Goal: Transaction & Acquisition: Download file/media

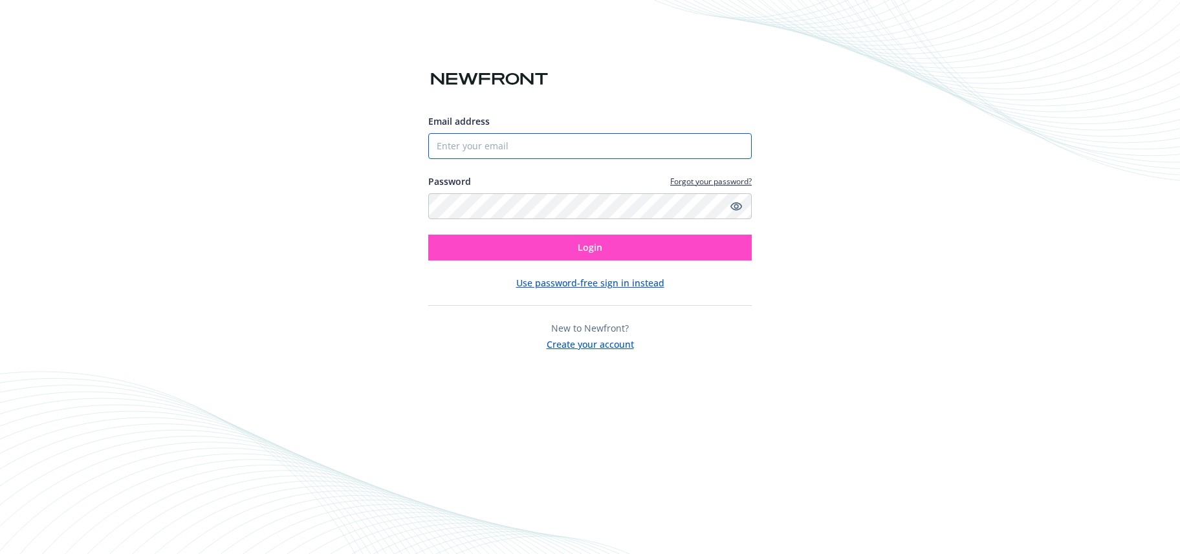
type input "[PERSON_NAME][EMAIL_ADDRESS][DOMAIN_NAME]"
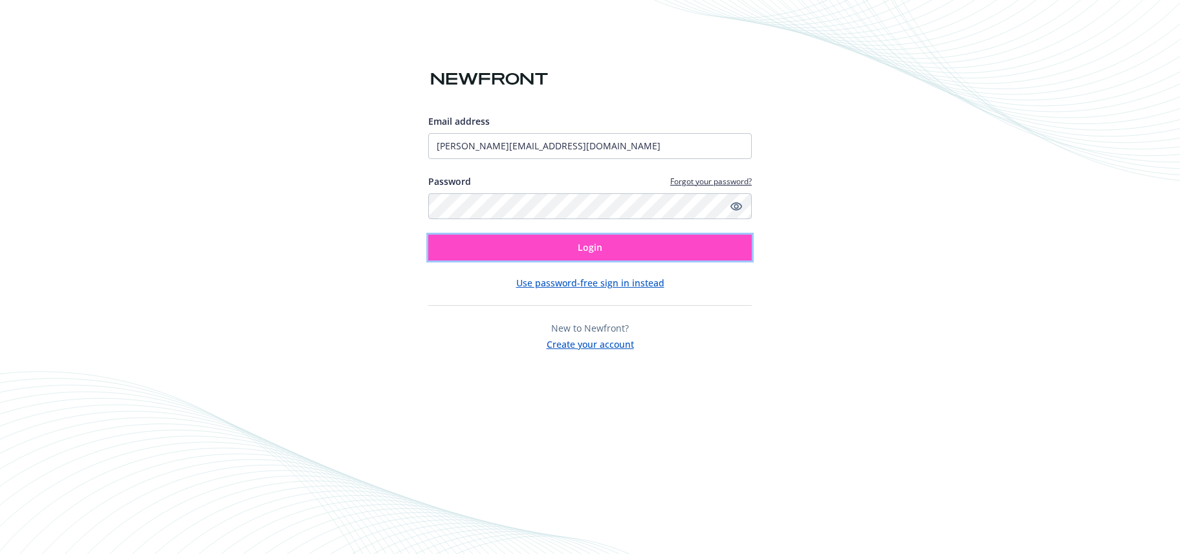
click at [561, 245] on button "Login" at bounding box center [589, 248] width 323 height 26
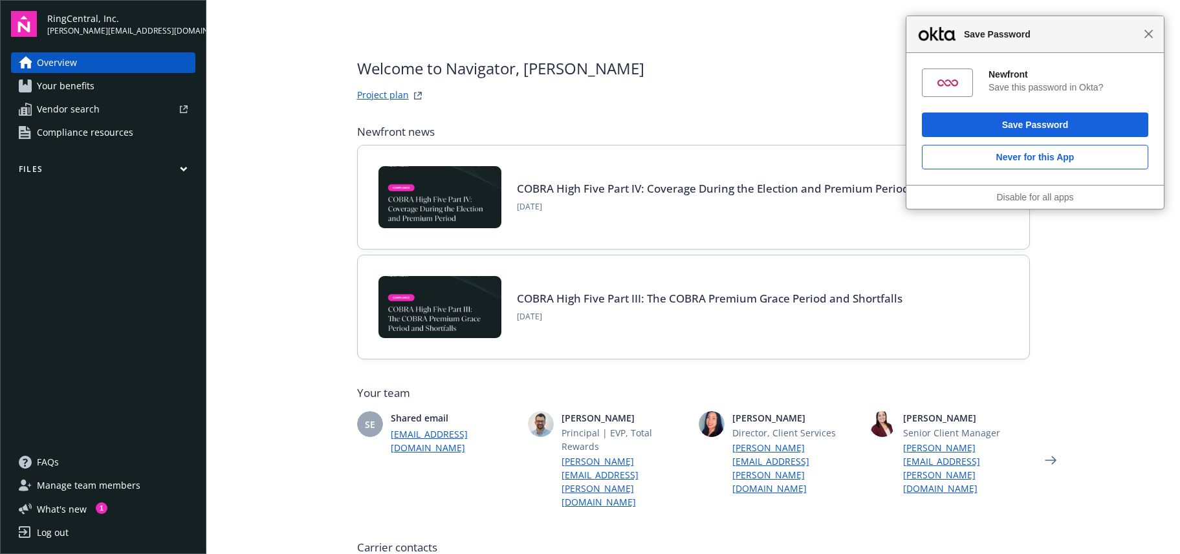
click at [1147, 36] on span "Close" at bounding box center [1148, 34] width 10 height 10
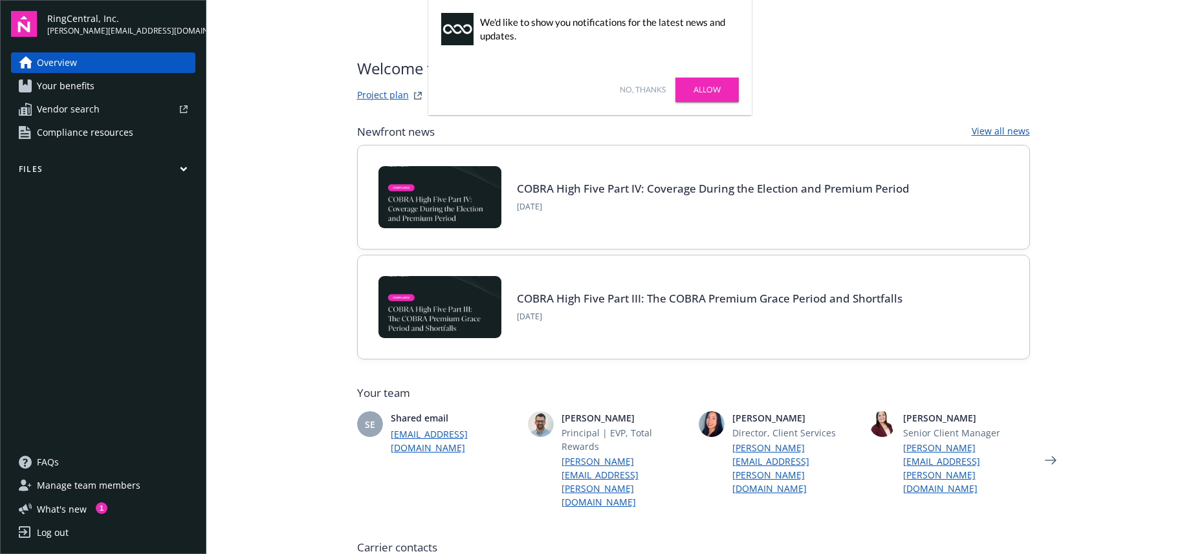
click at [49, 81] on span "Your benefits" at bounding box center [66, 86] width 58 height 21
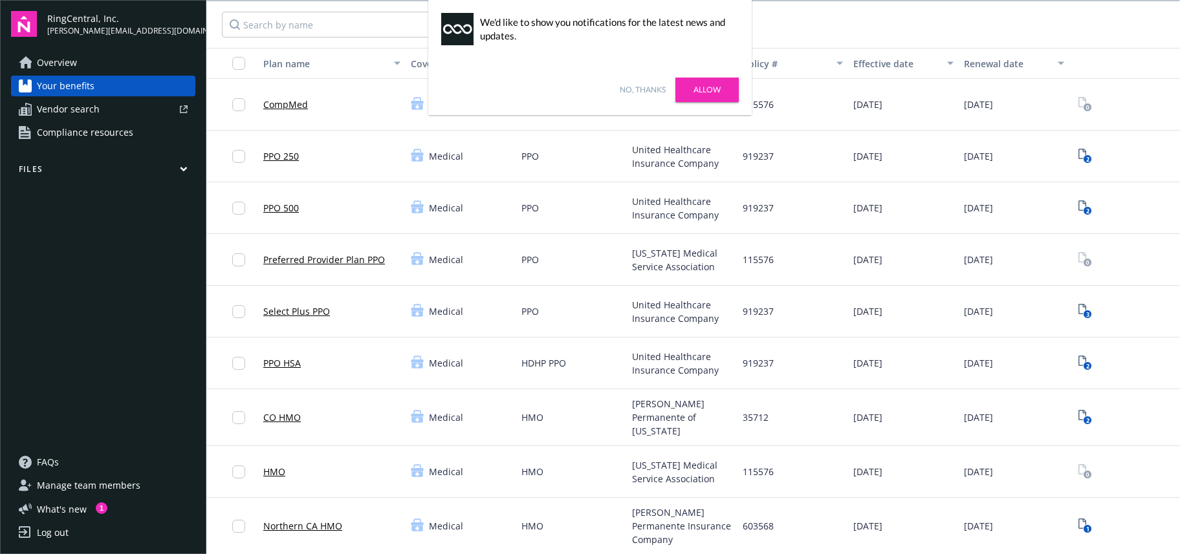
click at [633, 92] on link "No, thanks" at bounding box center [643, 90] width 46 height 12
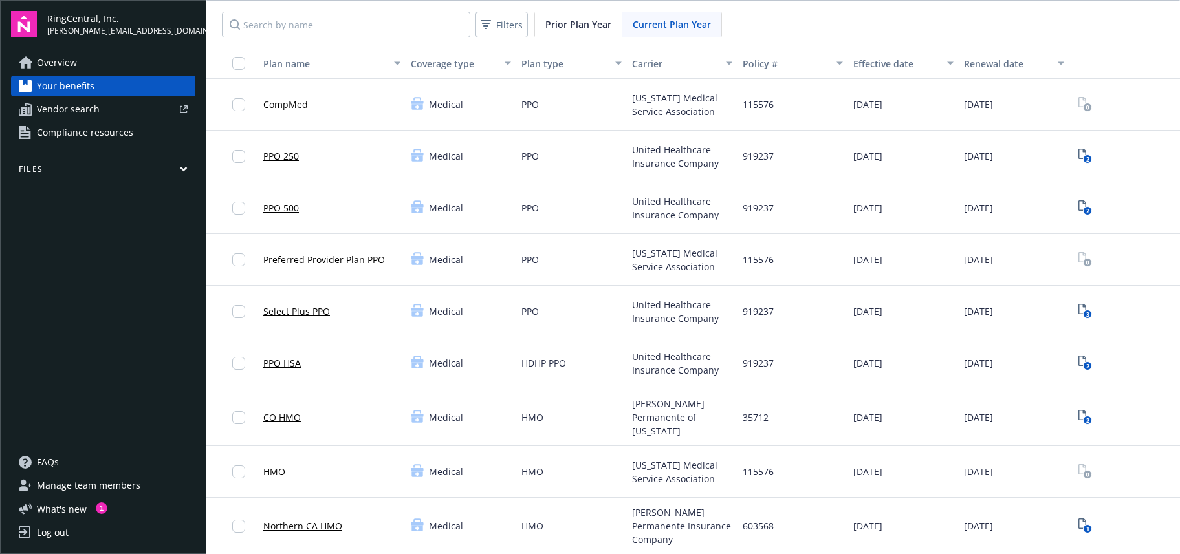
click at [49, 166] on button "Files" at bounding box center [103, 172] width 184 height 16
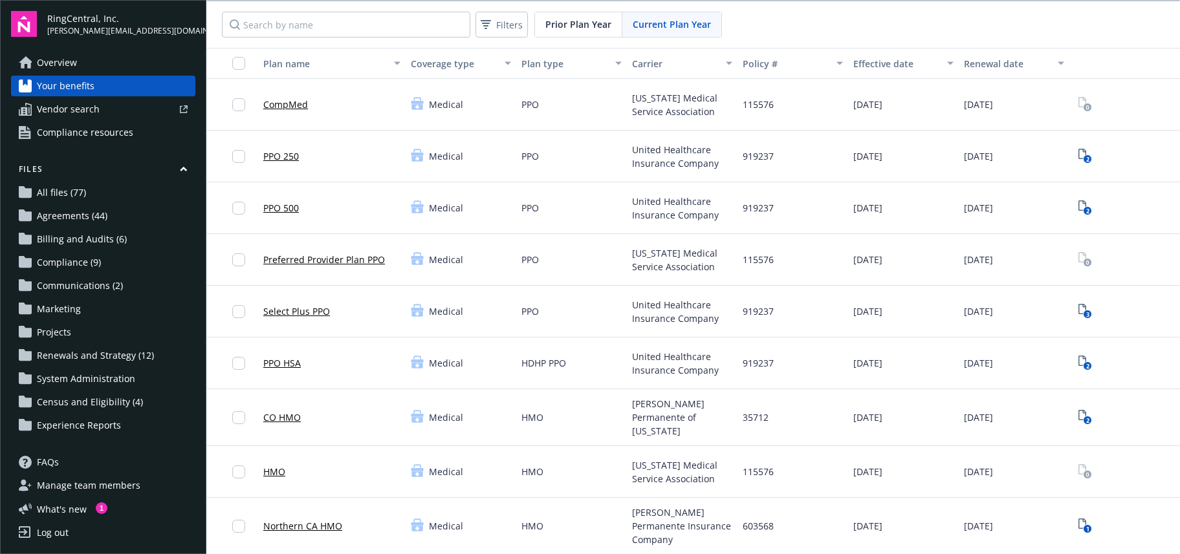
click at [63, 187] on span "All files (77)" at bounding box center [61, 192] width 49 height 21
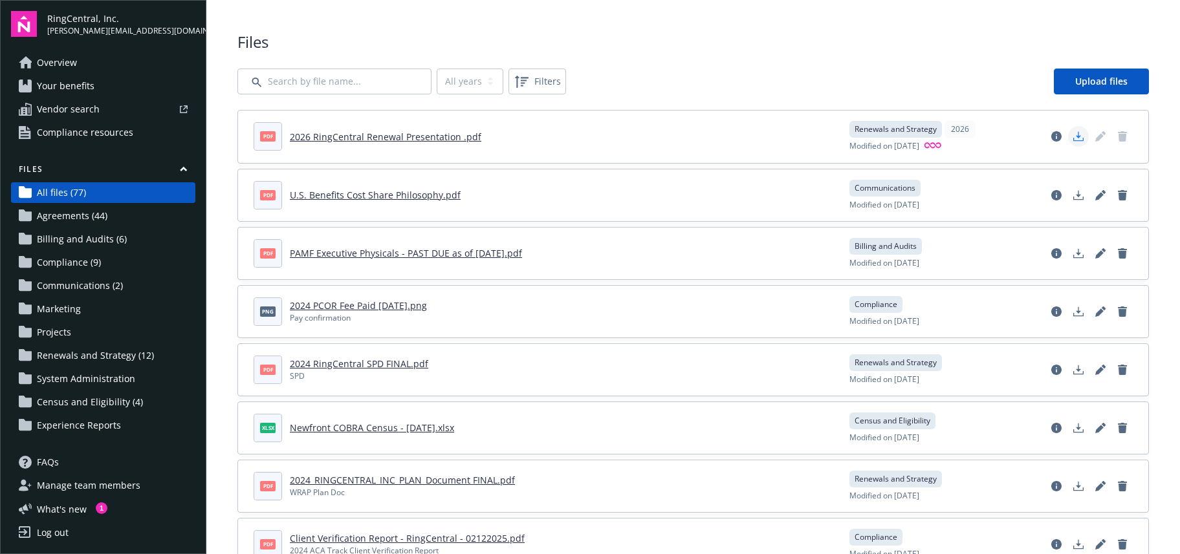
click at [1073, 140] on icon "Download document" at bounding box center [1078, 136] width 10 height 10
